Goal: Task Accomplishment & Management: Manage account settings

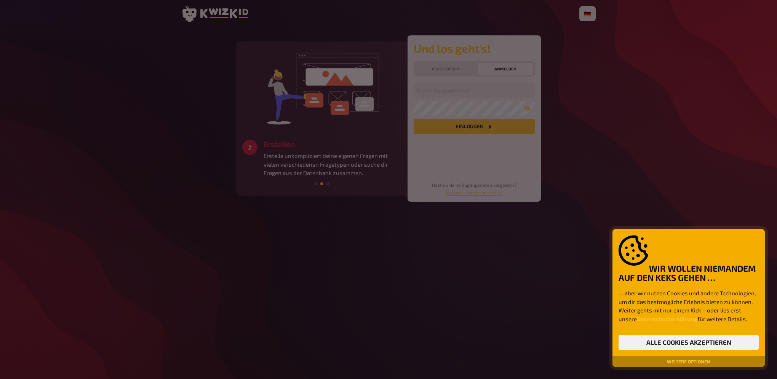
click at [514, 95] on div at bounding box center [388, 189] width 777 height 379
click at [504, 69] on div at bounding box center [388, 189] width 777 height 379
click at [672, 360] on button "Weitere Optionen" at bounding box center [688, 361] width 49 height 5
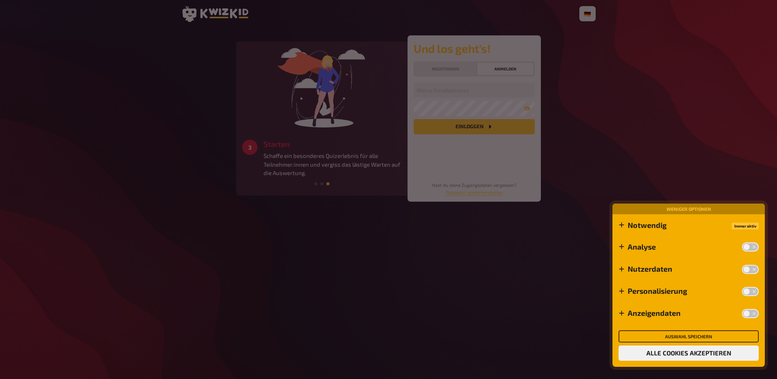
click at [681, 334] on button "Auswahl speichern" at bounding box center [688, 336] width 140 height 12
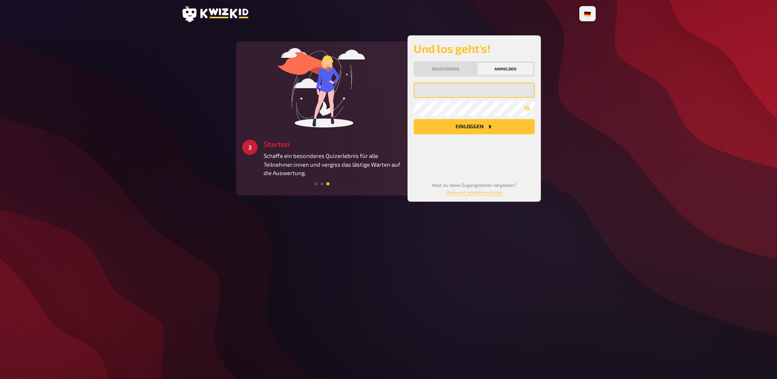
click at [444, 93] on input "email" at bounding box center [473, 90] width 121 height 15
paste input "svenja.mahling"
click at [413, 164] on div "Und los geht's! Registrieren Anmelden svenja.[PERSON_NAME] Meine Emailadresse M…" at bounding box center [473, 118] width 133 height 166
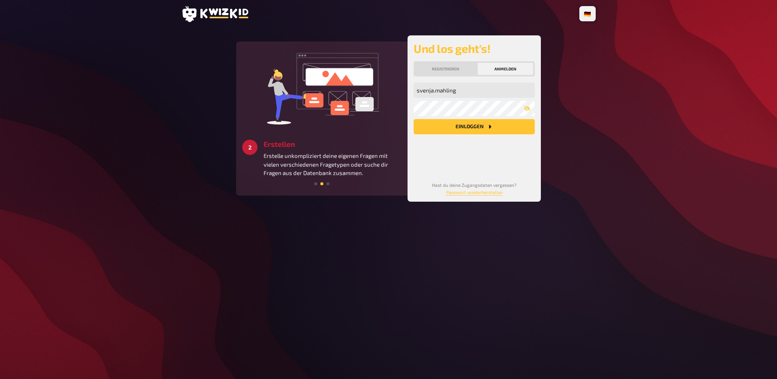
click at [441, 126] on button "Einloggen" at bounding box center [473, 126] width 121 height 15
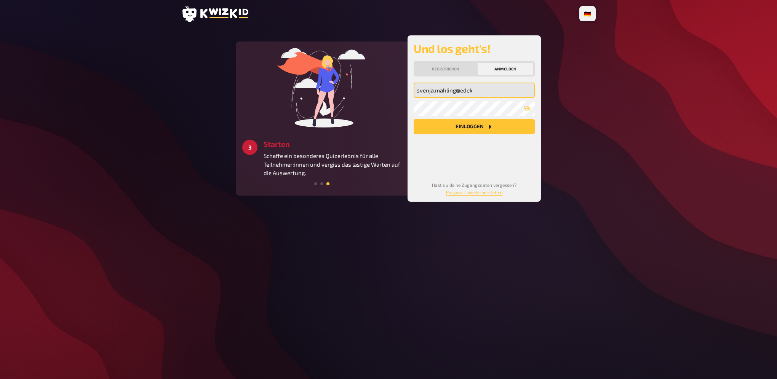
type input "[EMAIL_ADDRESS][DOMAIN_NAME]"
click at [464, 127] on button "Einloggen" at bounding box center [473, 126] width 121 height 15
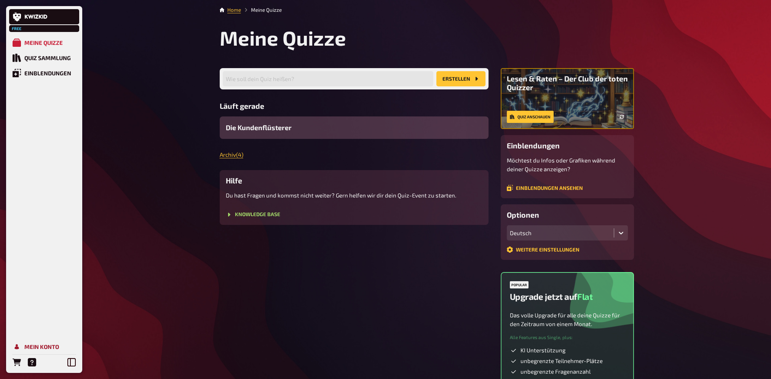
click at [23, 346] on link "Mein Konto" at bounding box center [44, 346] width 70 height 15
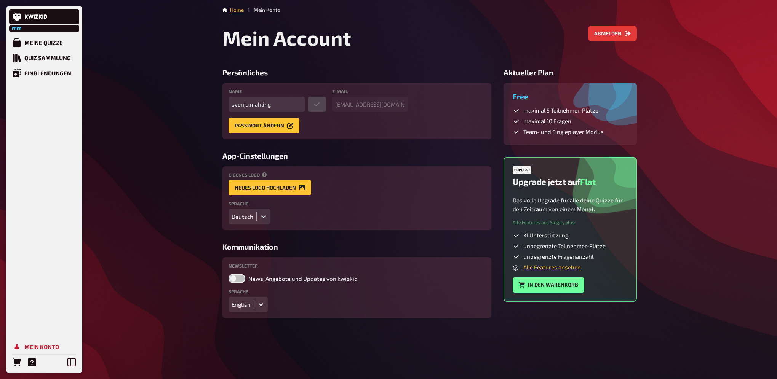
click at [617, 24] on main "Home Mein Konto Mein Account Abmelden Persönliches Name svenja.mahling E-Mail […" at bounding box center [429, 162] width 414 height 312
click at [618, 29] on button "Abmelden" at bounding box center [612, 33] width 49 height 15
